Goal: Task Accomplishment & Management: Use online tool/utility

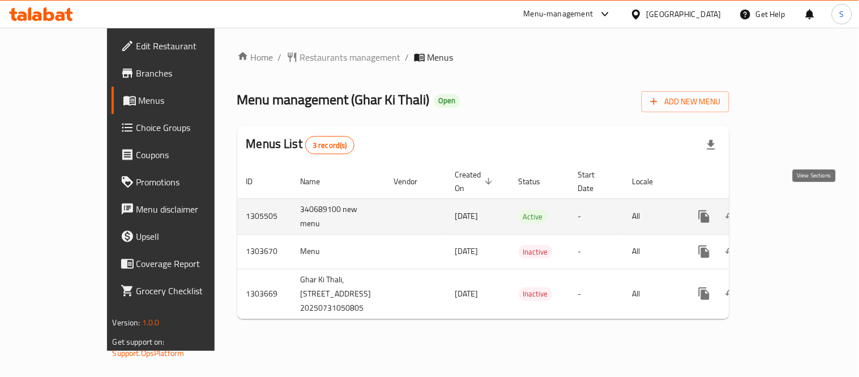
click at [793, 210] on icon "enhanced table" at bounding box center [786, 217] width 14 height 14
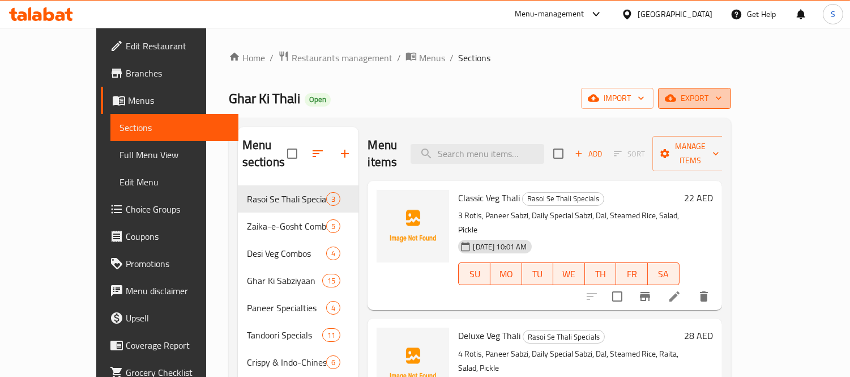
click at [731, 108] on button "export" at bounding box center [694, 98] width 73 height 21
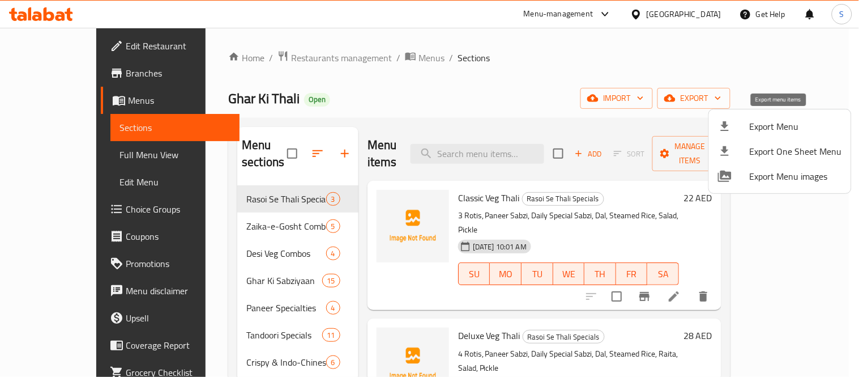
click at [780, 119] on span "Export Menu" at bounding box center [796, 126] width 92 height 14
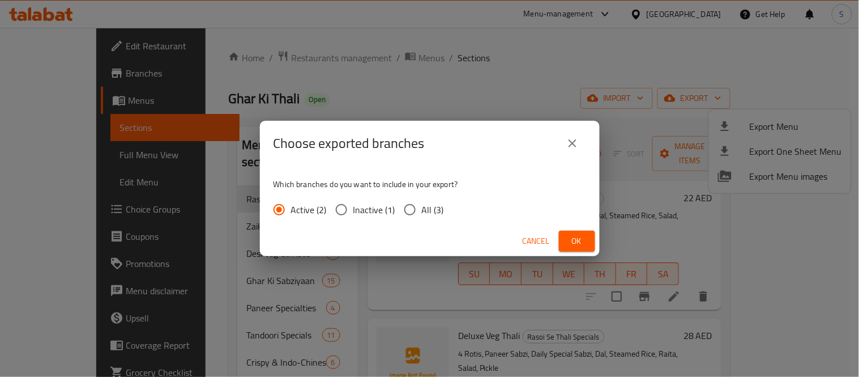
click at [415, 226] on div "Cancel Ok" at bounding box center [430, 241] width 340 height 30
click at [425, 214] on span "All (3)" at bounding box center [433, 210] width 22 height 14
click at [422, 214] on input "All (3)" at bounding box center [410, 210] width 24 height 24
radio input "true"
click at [570, 250] on button "Ok" at bounding box center [577, 240] width 36 height 21
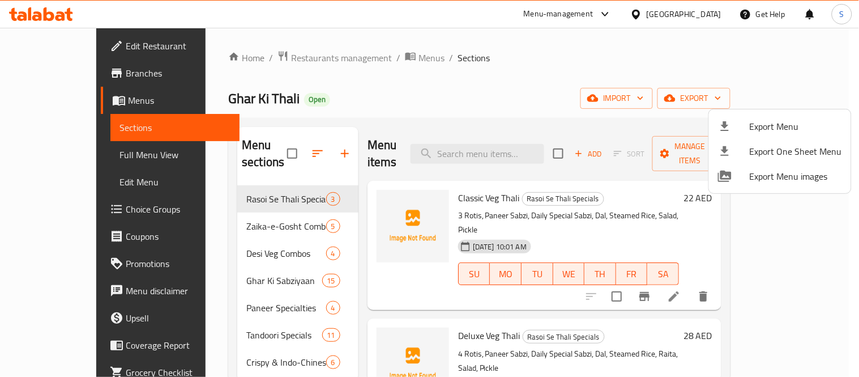
click at [52, 75] on div at bounding box center [429, 188] width 859 height 377
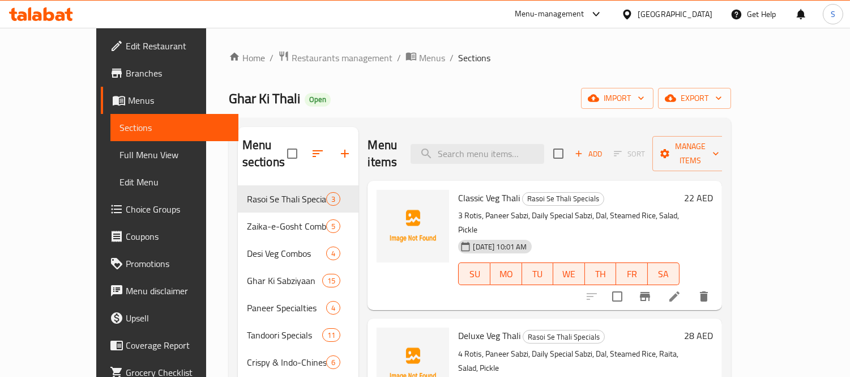
click at [126, 75] on span "Branches" at bounding box center [178, 73] width 104 height 14
